Goal: Information Seeking & Learning: Learn about a topic

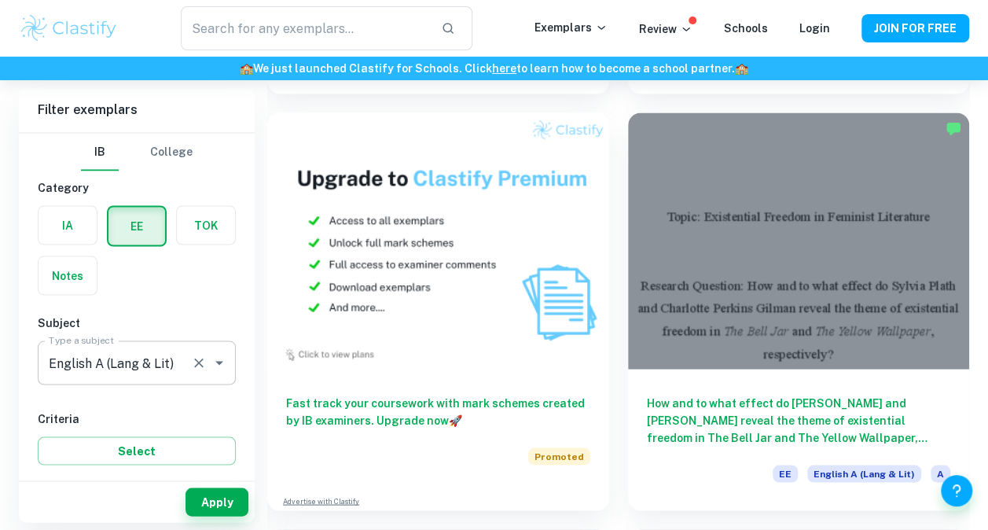
scroll to position [1162, 0]
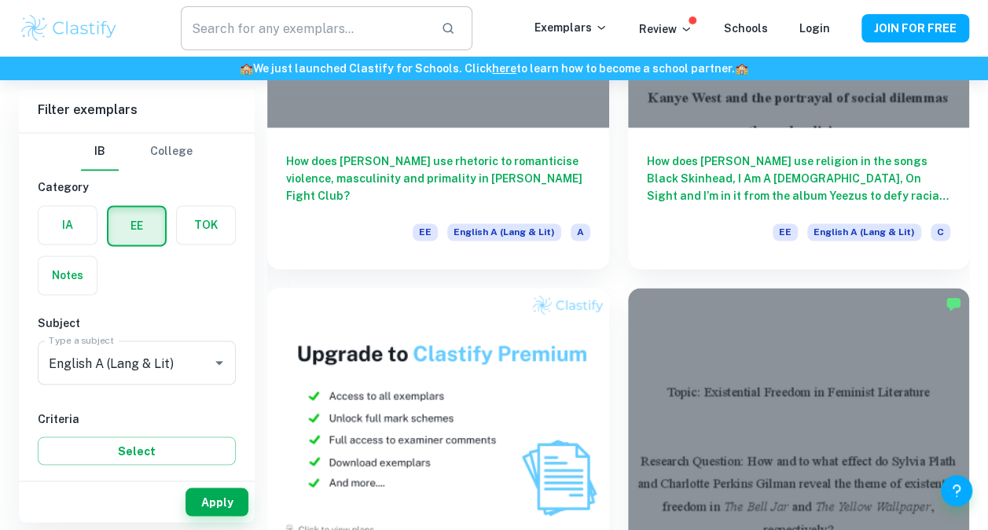
click at [241, 31] on input "text" at bounding box center [304, 28] width 247 height 44
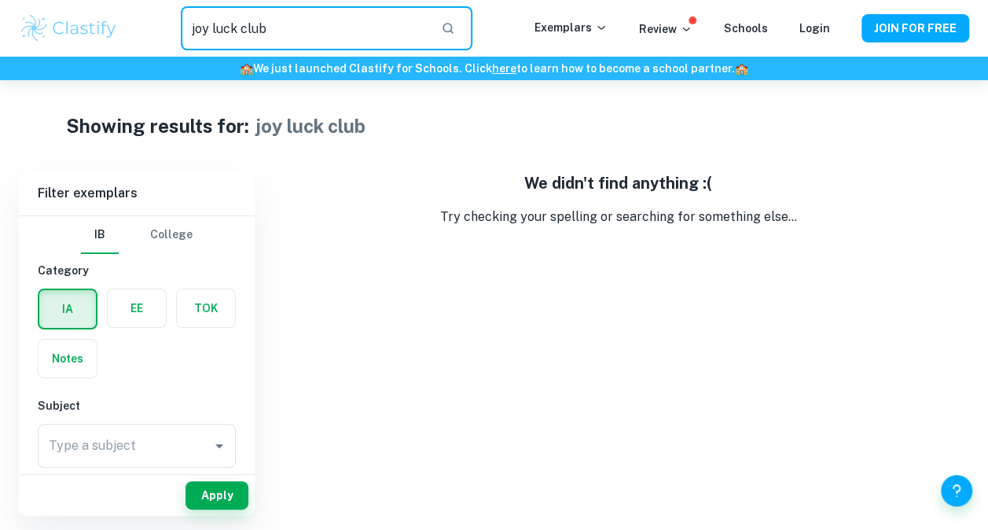
click at [307, 28] on input "joy luck club" at bounding box center [304, 28] width 247 height 44
type input "j"
type input "Joy Luck"
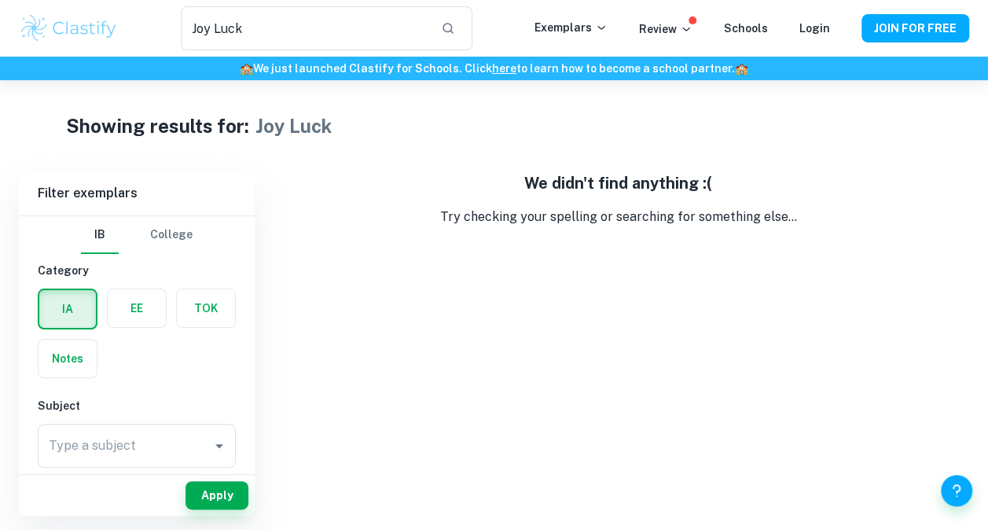
scroll to position [80, 0]
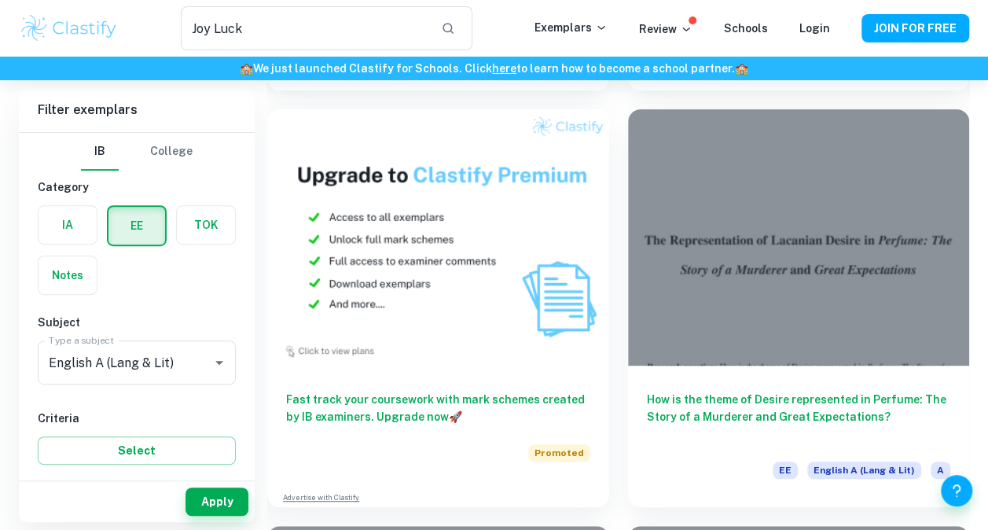
scroll to position [18005, 0]
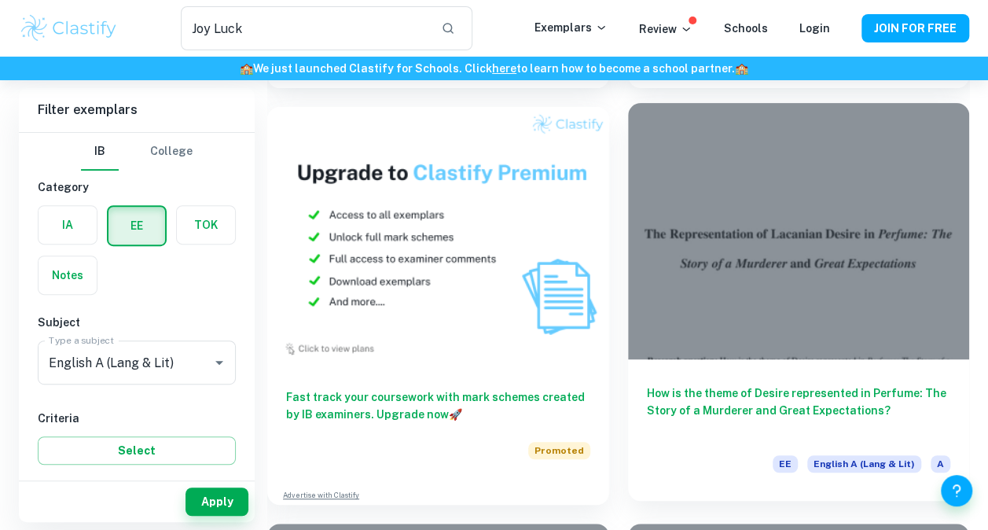
click at [682, 401] on h6 "How is the theme of Desire represented in Perfume: The Story of a Murderer and …" at bounding box center [799, 410] width 304 height 52
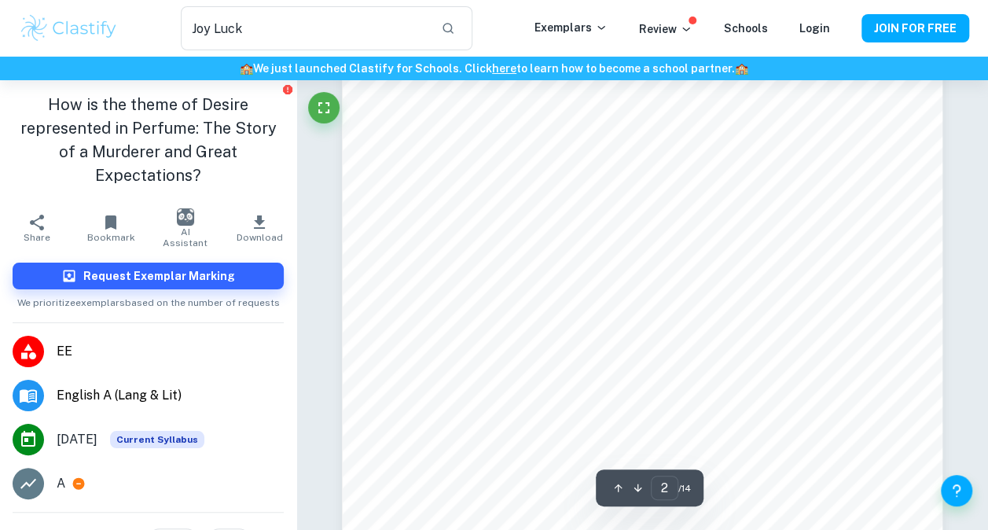
scroll to position [9, 0]
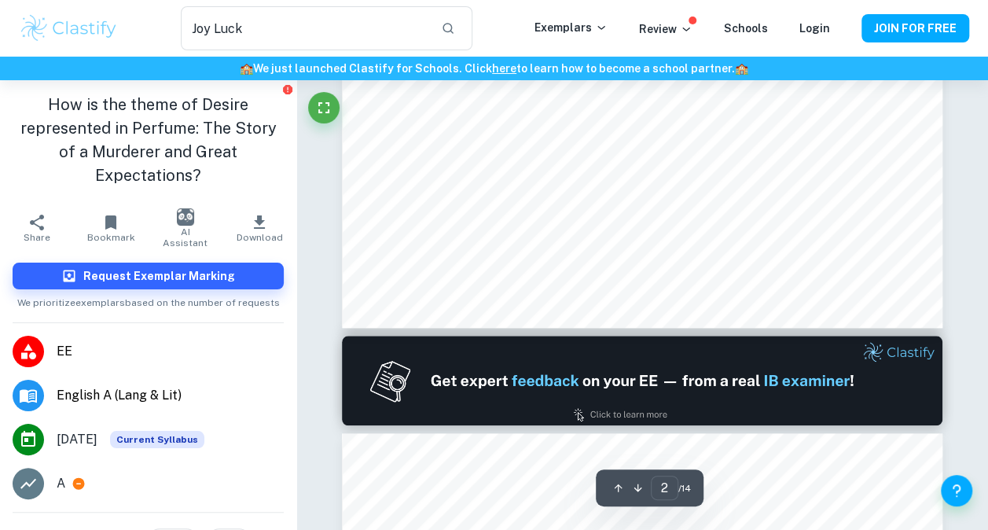
type input "1"
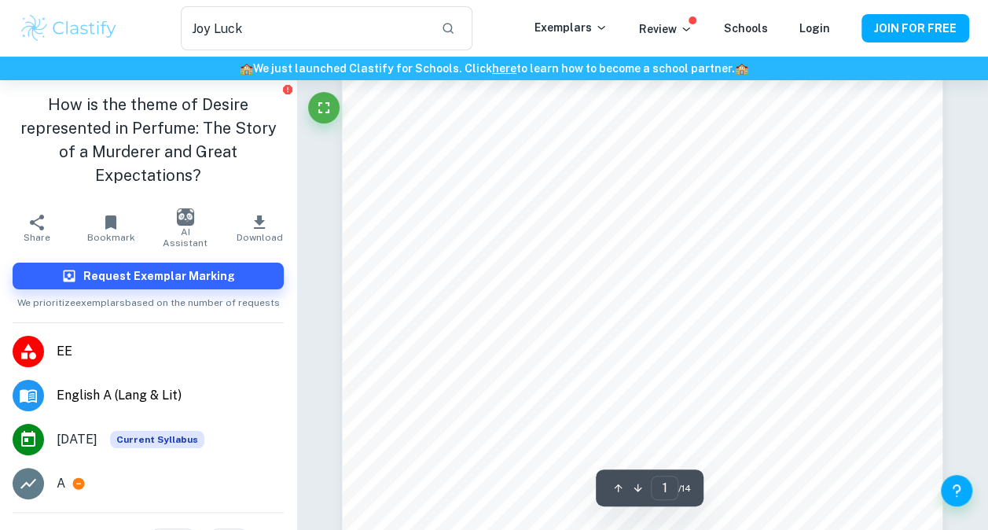
scroll to position [72, 0]
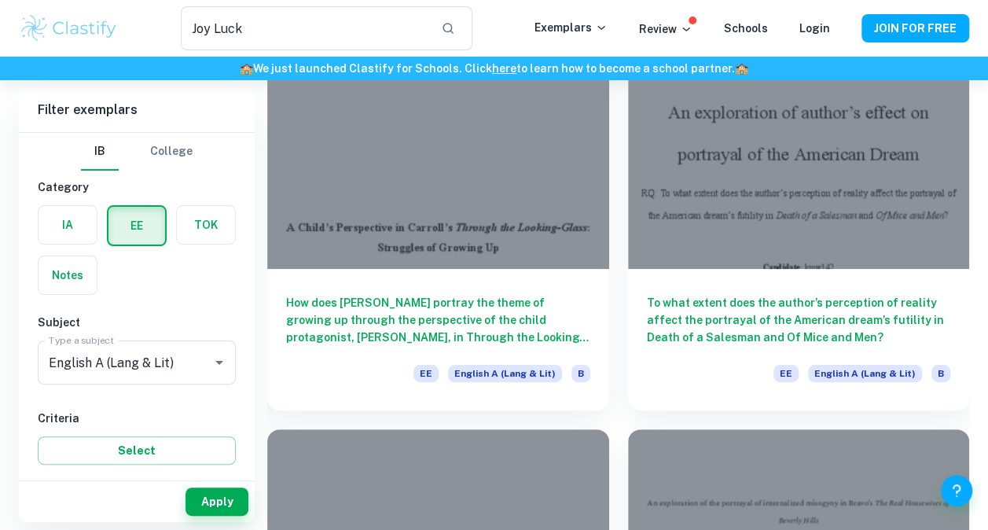
scroll to position [12269, 0]
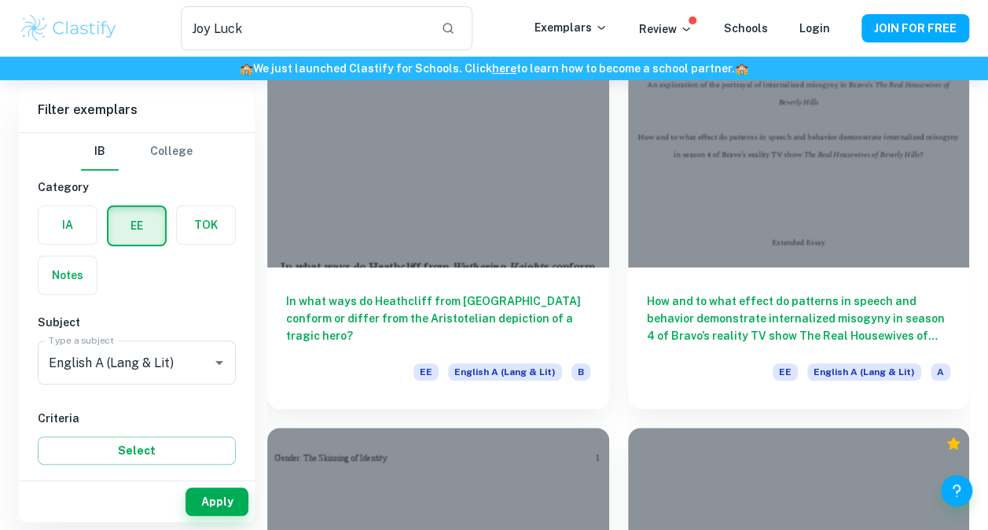
click at [618, 214] on div "How and to what effect do patterns in speech and behavior demonstrate internali…" at bounding box center [789, 200] width 361 height 417
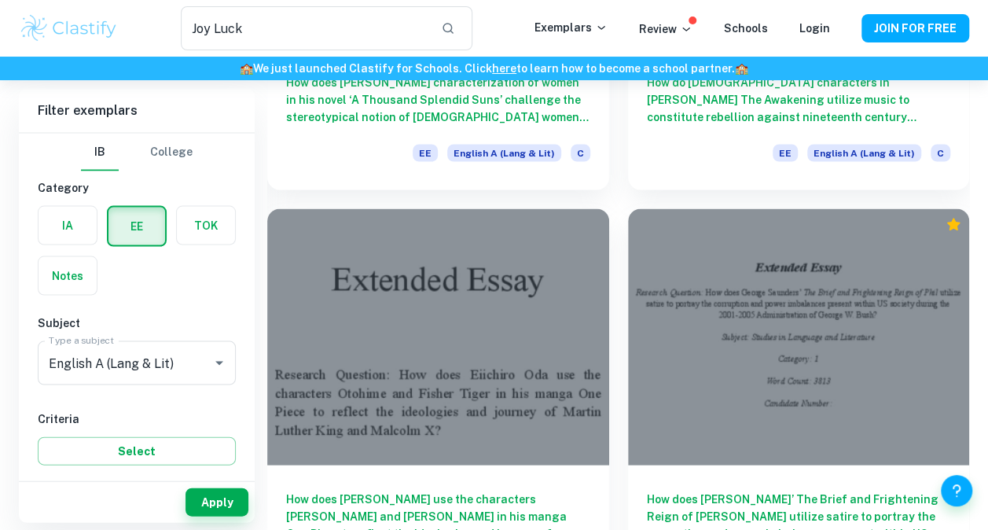
scroll to position [16237, 0]
